Goal: Information Seeking & Learning: Learn about a topic

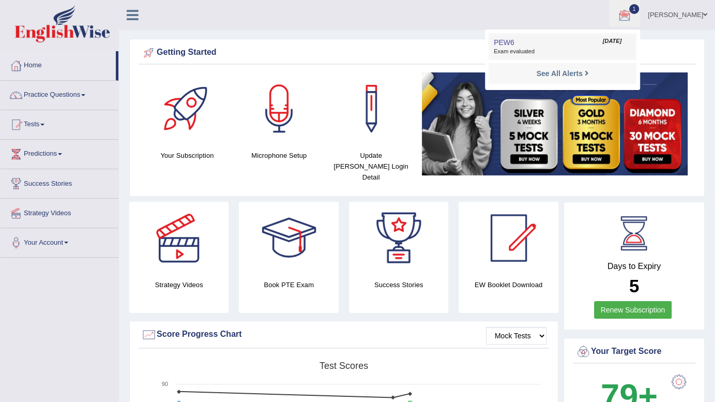
click at [621, 44] on span "Sep 21, 2025" at bounding box center [612, 41] width 19 height 8
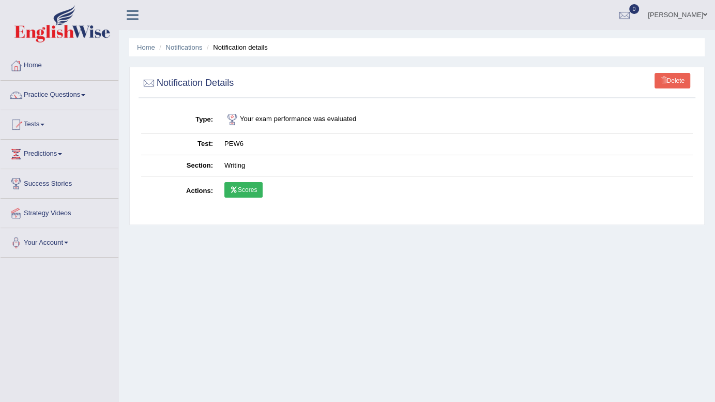
click at [241, 186] on link "Scores" at bounding box center [244, 190] width 38 height 16
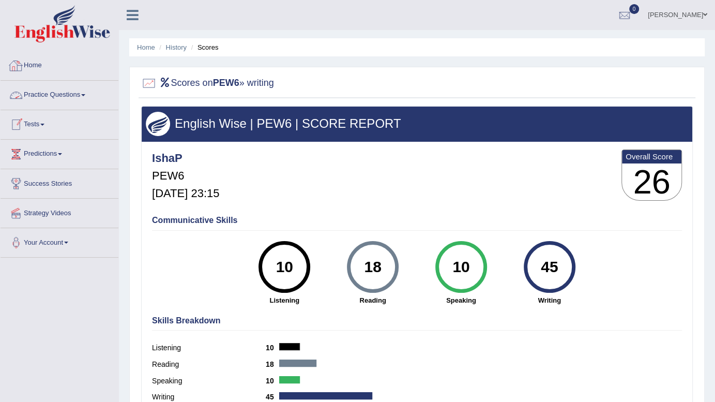
click at [28, 66] on link "Home" at bounding box center [60, 64] width 118 height 26
click at [36, 120] on link "Tests" at bounding box center [60, 123] width 118 height 26
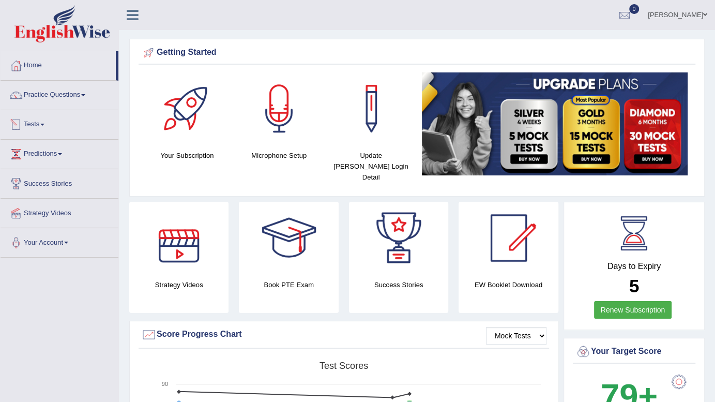
click at [53, 117] on link "Tests" at bounding box center [60, 123] width 118 height 26
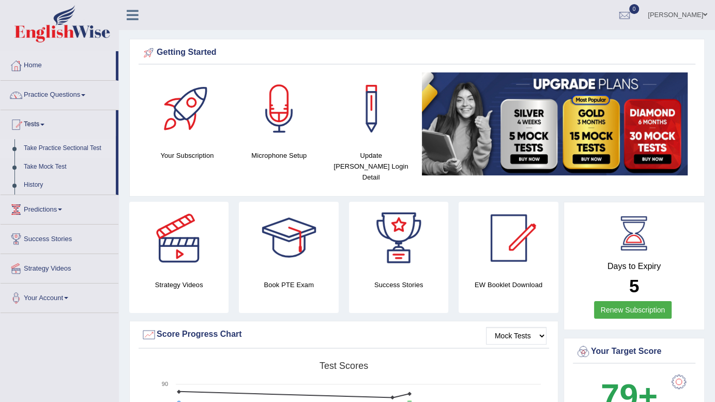
click at [38, 146] on link "Take Practice Sectional Test" at bounding box center [67, 148] width 97 height 19
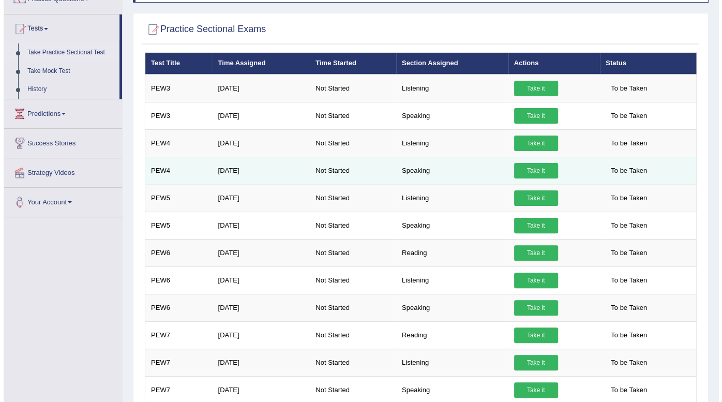
scroll to position [97, 0]
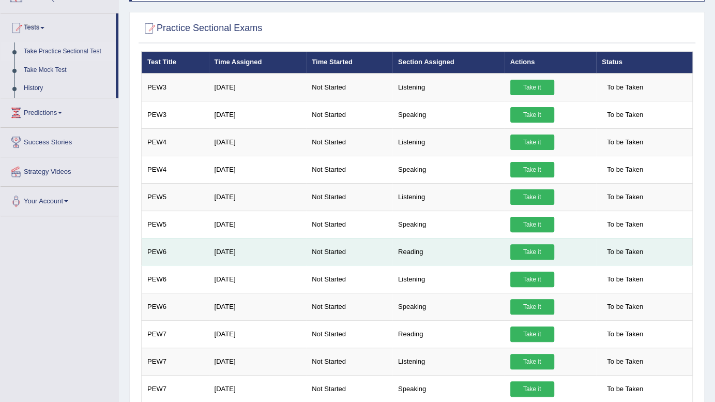
click at [532, 250] on link "Take it" at bounding box center [533, 252] width 44 height 16
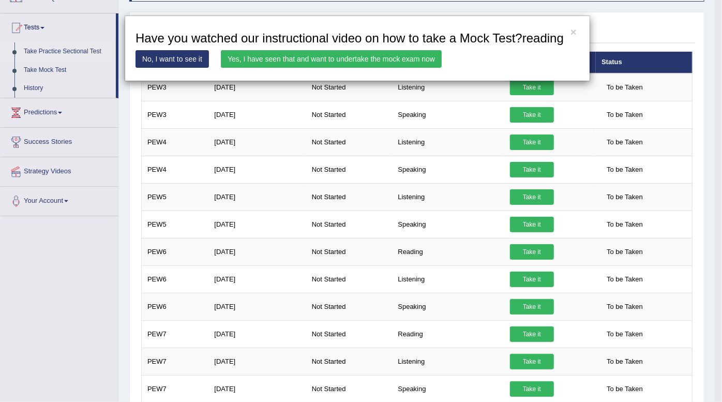
click at [314, 56] on link "Yes, I have seen that and want to undertake the mock exam now" at bounding box center [331, 59] width 221 height 18
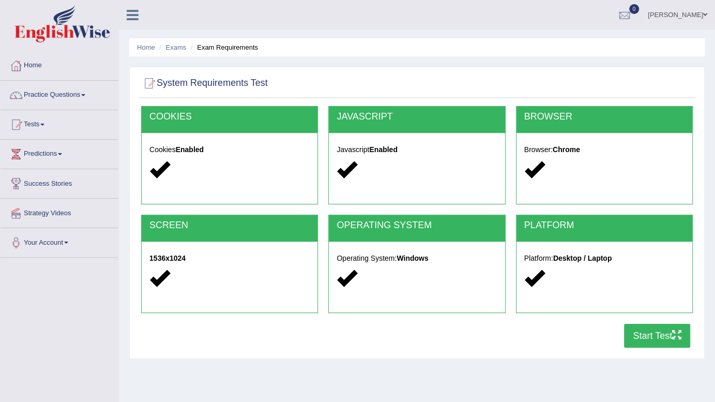
click at [650, 327] on button "Start Test" at bounding box center [657, 336] width 66 height 24
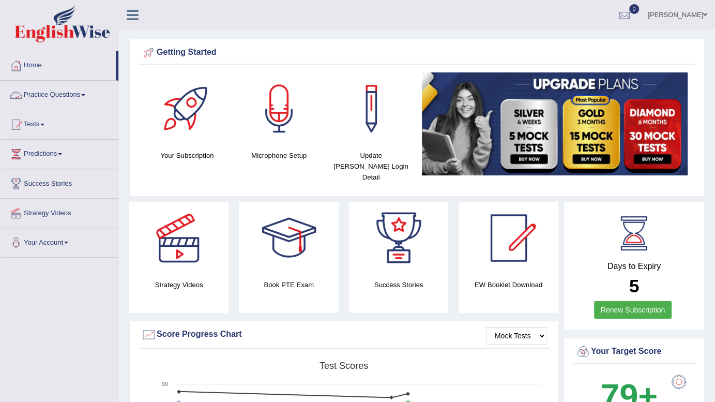
click at [25, 92] on link "Practice Questions" at bounding box center [60, 94] width 118 height 26
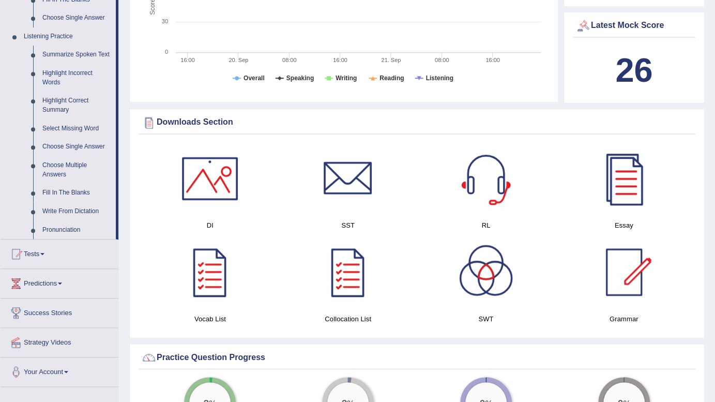
scroll to position [425, 0]
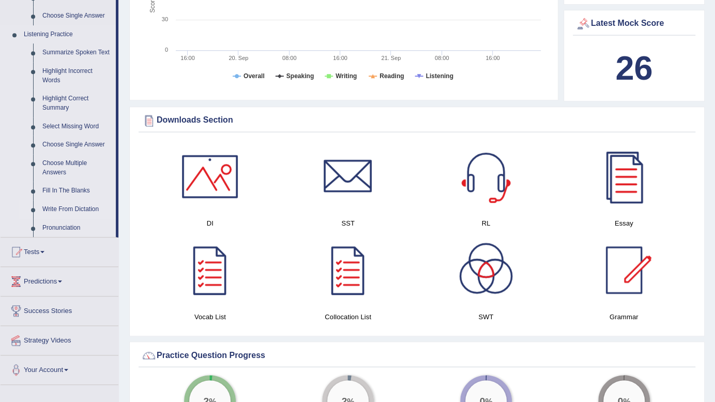
click at [48, 205] on link "Write From Dictation" at bounding box center [77, 209] width 78 height 19
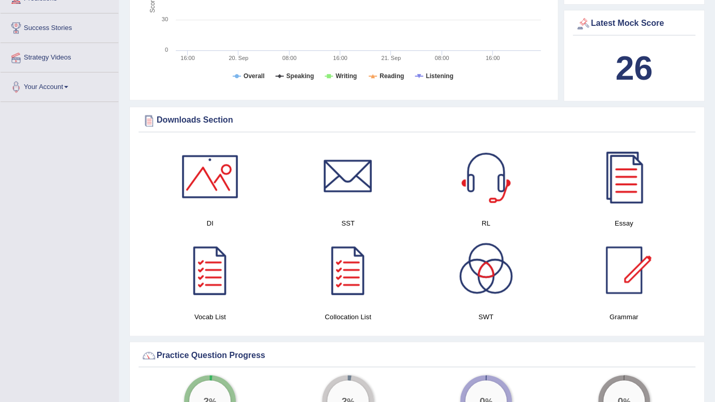
scroll to position [294, 0]
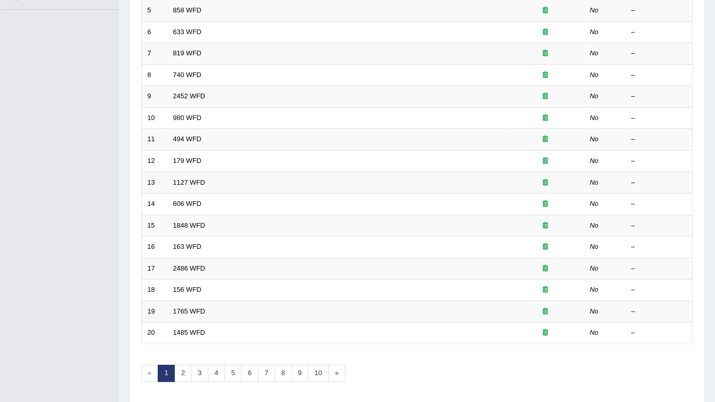
scroll to position [248, 0]
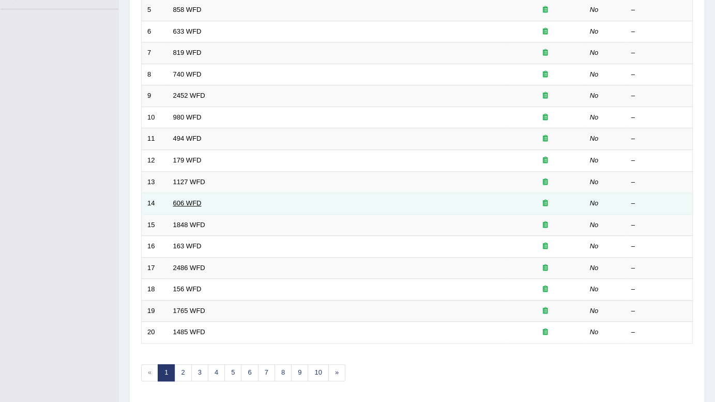
click at [191, 202] on link "606 WFD" at bounding box center [187, 203] width 28 height 8
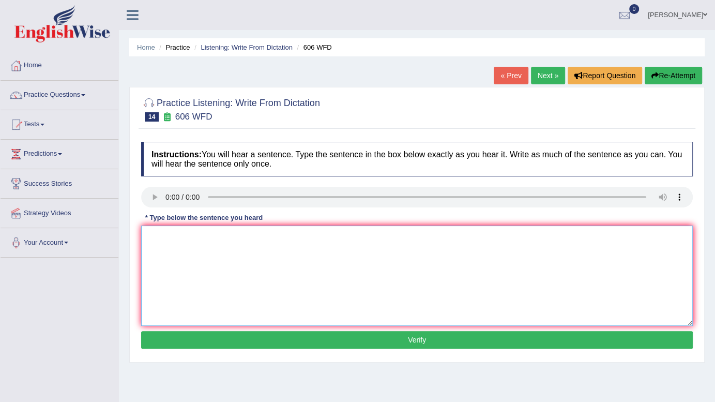
click at [178, 237] on textarea at bounding box center [417, 276] width 552 height 100
type textarea "Students will study the language and literature in [GEOGRAPHIC_DATA]."
click at [251, 339] on button "Verify" at bounding box center [417, 340] width 552 height 18
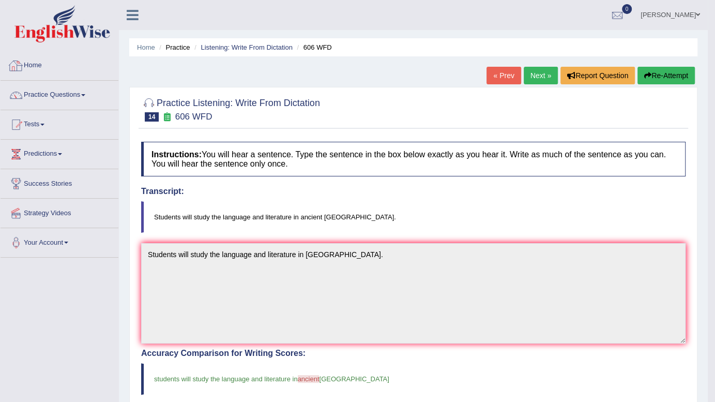
click at [26, 66] on link "Home" at bounding box center [60, 64] width 118 height 26
